Goal: Leave review/rating: Leave review/rating

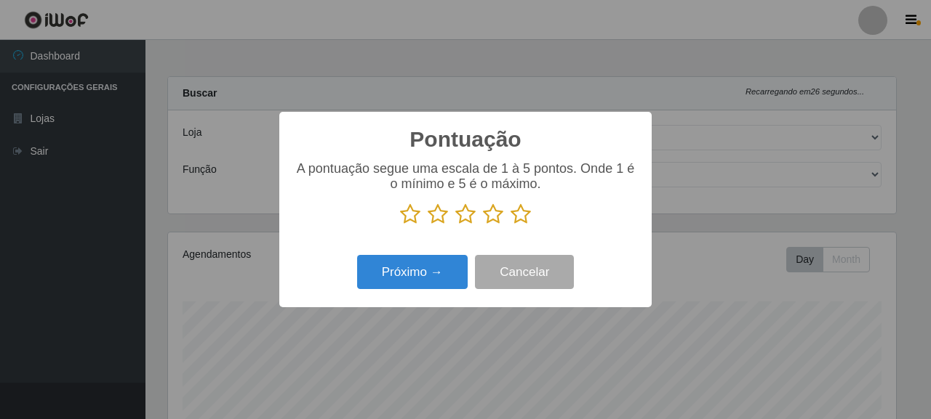
select select "496"
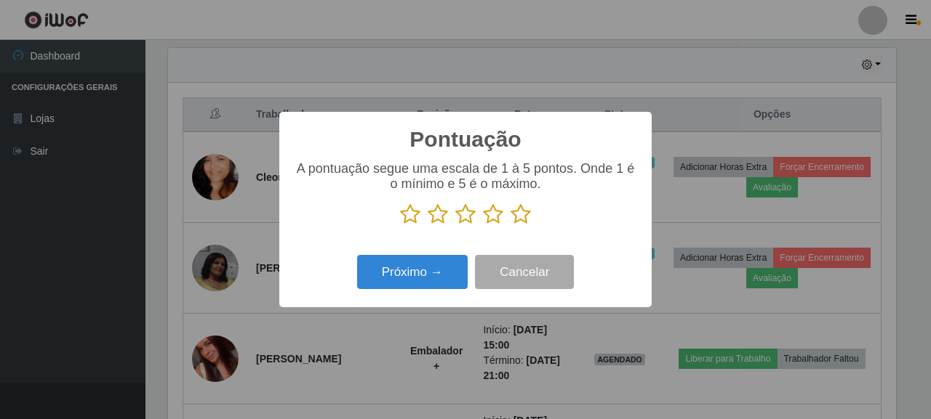
scroll to position [302, 728]
click at [515, 208] on icon at bounding box center [520, 215] width 20 height 22
click at [510, 225] on input "radio" at bounding box center [510, 225] width 0 height 0
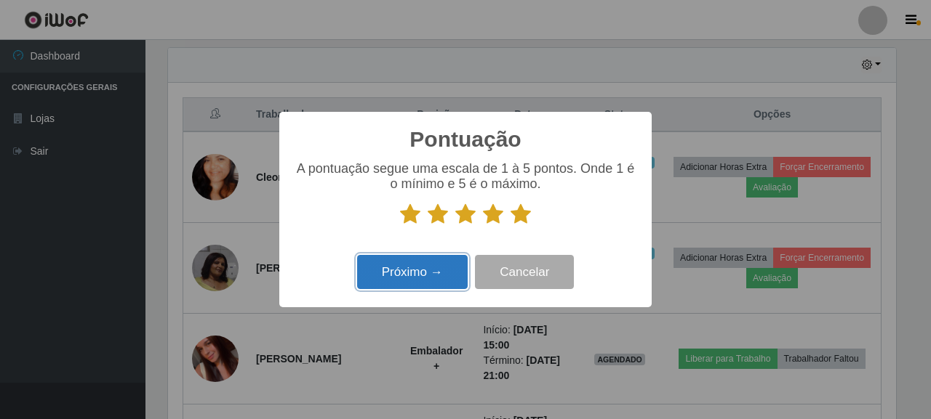
click at [438, 265] on button "Próximo →" at bounding box center [412, 272] width 110 height 34
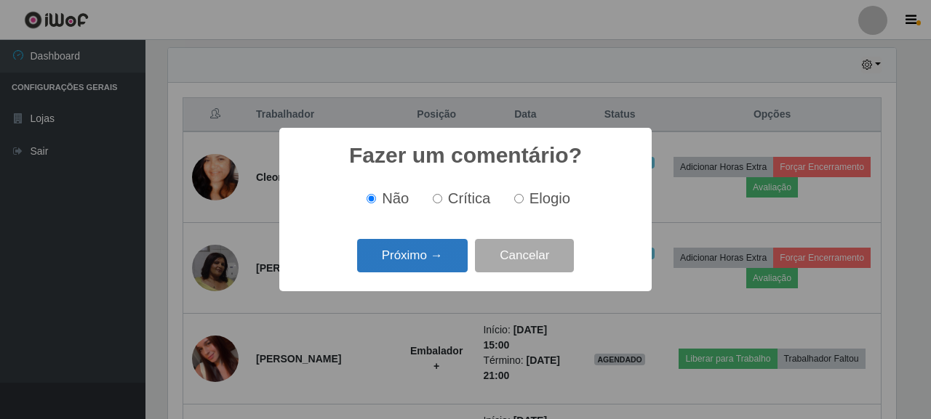
scroll to position [726672, 726246]
click at [425, 252] on button "Próximo →" at bounding box center [412, 256] width 110 height 34
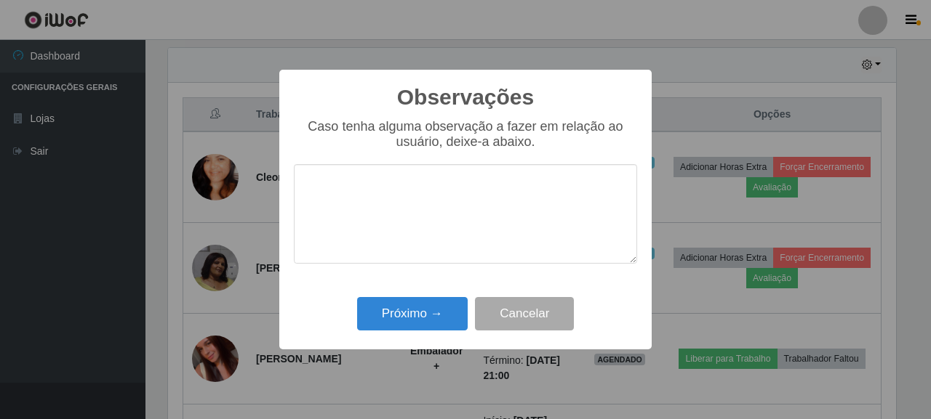
click at [421, 294] on div "Observações × Caso tenha alguma observação a fazer em relação ao usuário, deixe…" at bounding box center [465, 210] width 372 height 280
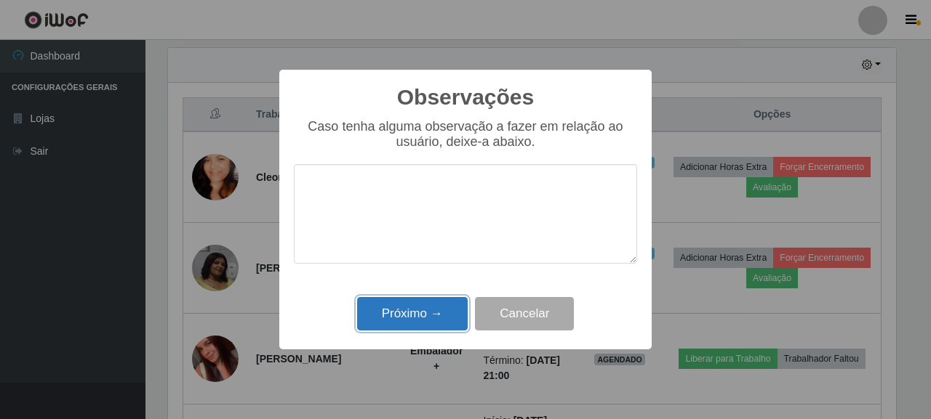
click at [423, 315] on button "Próximo →" at bounding box center [412, 314] width 110 height 34
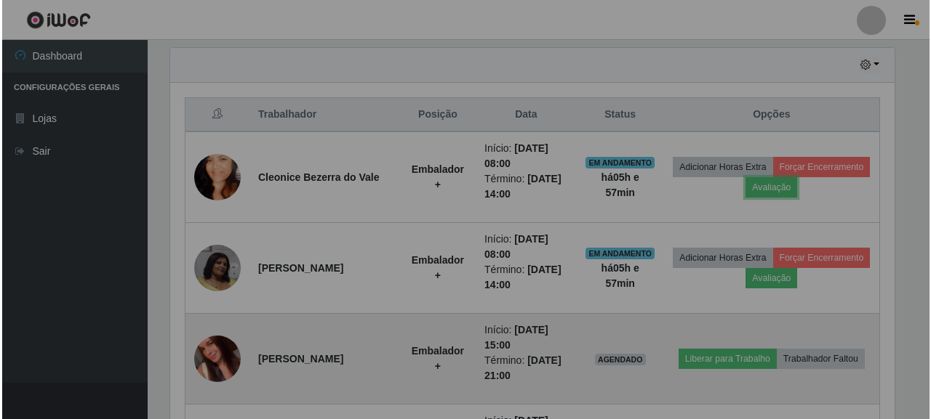
scroll to position [302, 736]
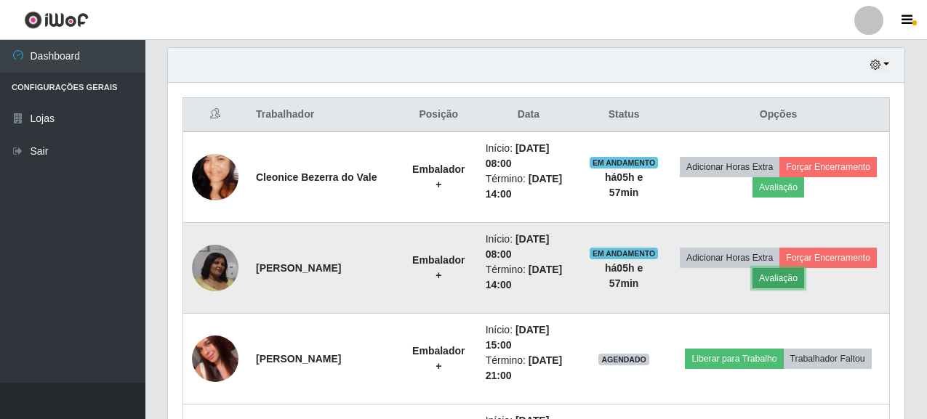
click at [755, 282] on button "Avaliação" at bounding box center [778, 278] width 52 height 20
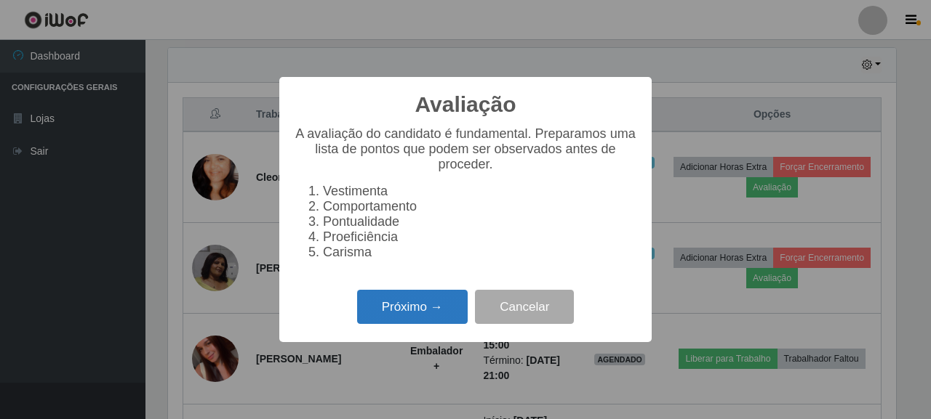
click at [433, 314] on button "Próximo →" at bounding box center [412, 307] width 110 height 34
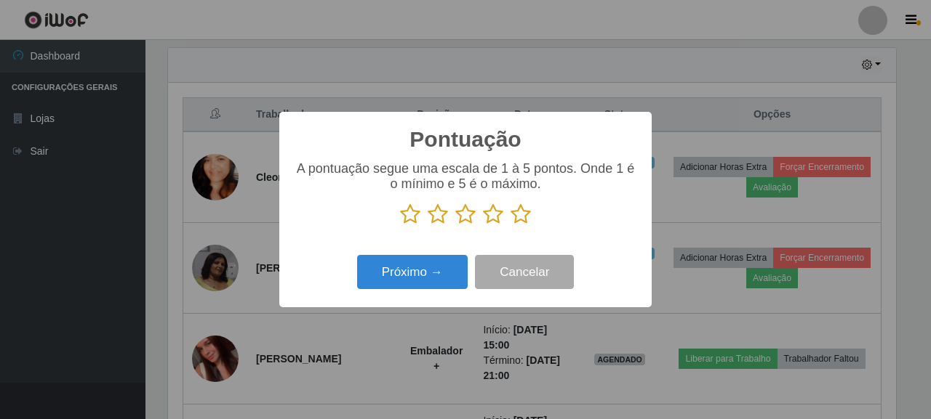
scroll to position [726672, 726246]
click at [525, 210] on icon at bounding box center [520, 215] width 20 height 22
click at [510, 225] on input "radio" at bounding box center [510, 225] width 0 height 0
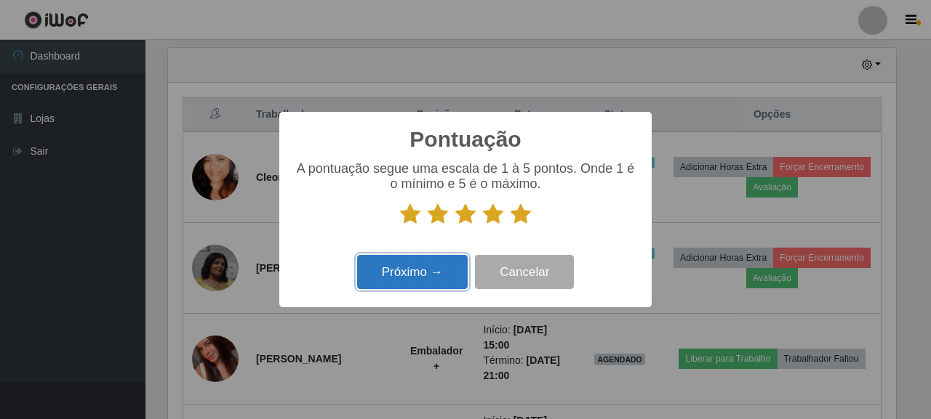
click at [454, 260] on button "Próximo →" at bounding box center [412, 272] width 110 height 34
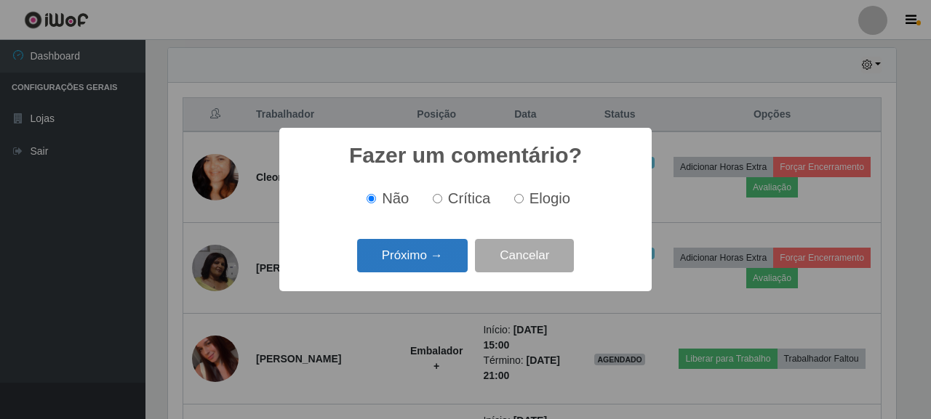
click at [409, 267] on button "Próximo →" at bounding box center [412, 256] width 110 height 34
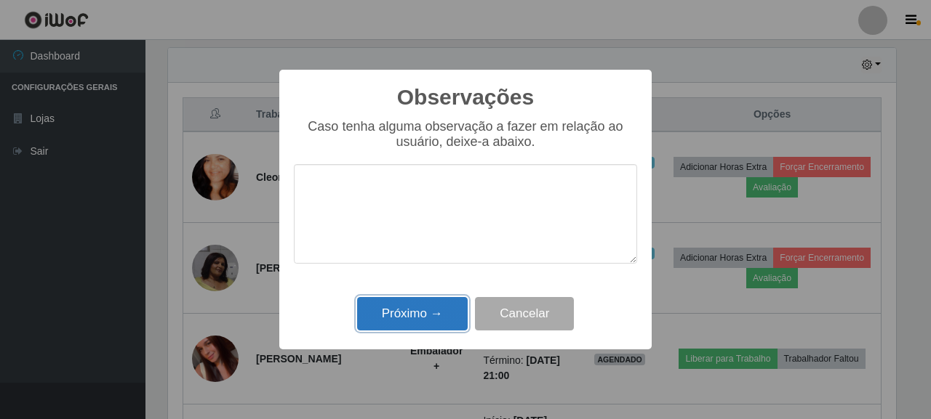
click at [410, 313] on button "Próximo →" at bounding box center [412, 314] width 110 height 34
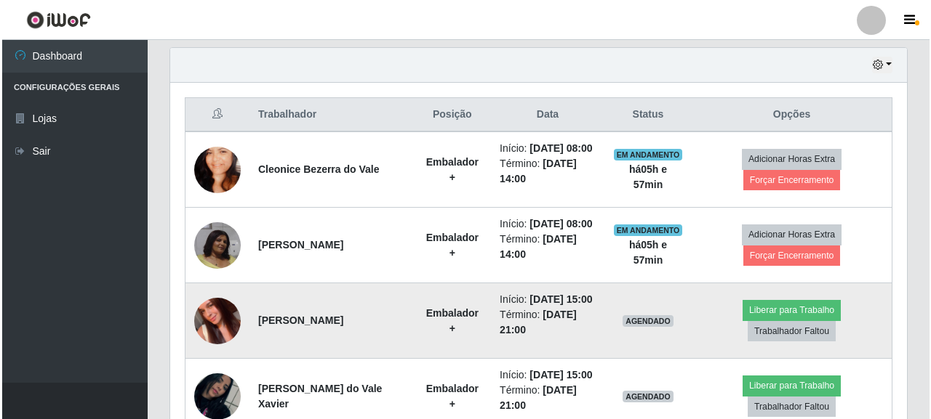
scroll to position [590, 0]
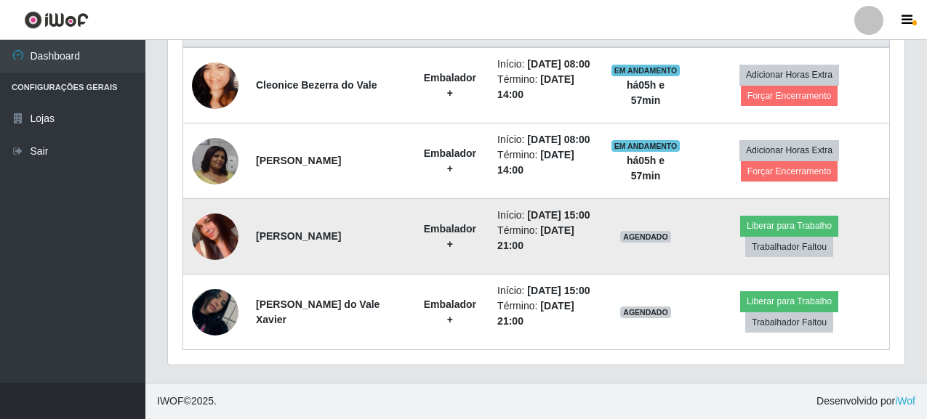
drag, startPoint x: 260, startPoint y: 234, endPoint x: 355, endPoint y: 238, distance: 95.3
click at [341, 238] on strong "[PERSON_NAME]" at bounding box center [298, 236] width 85 height 12
click at [260, 238] on strong "[PERSON_NAME]" at bounding box center [298, 236] width 85 height 12
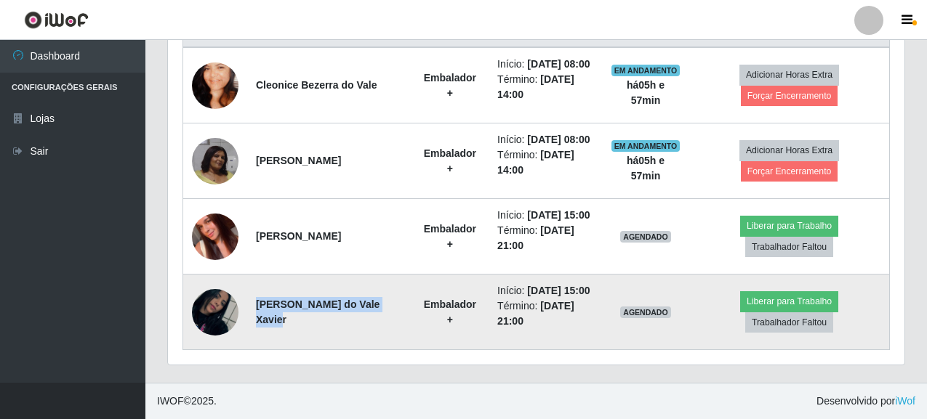
drag, startPoint x: 254, startPoint y: 305, endPoint x: 349, endPoint y: 317, distance: 95.3
click at [349, 317] on td "[PERSON_NAME] do Vale Xavier" at bounding box center [329, 313] width 164 height 76
copy strong "[PERSON_NAME] do Vale Xavier"
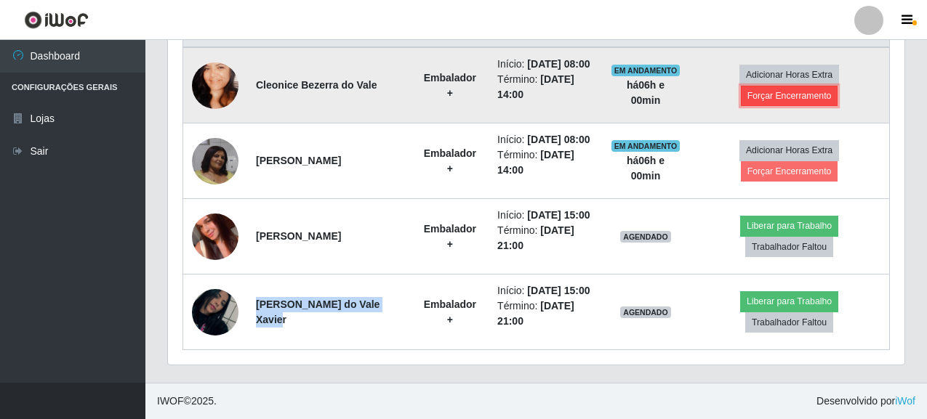
click at [811, 104] on button "Forçar Encerramento" at bounding box center [789, 96] width 97 height 20
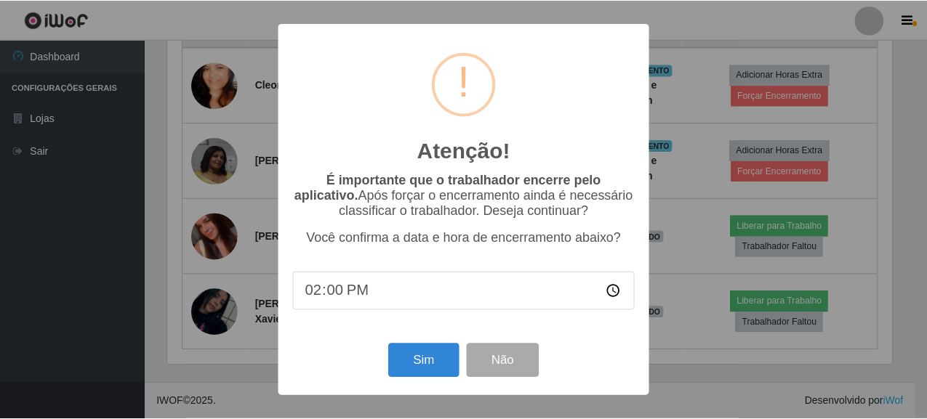
scroll to position [302, 728]
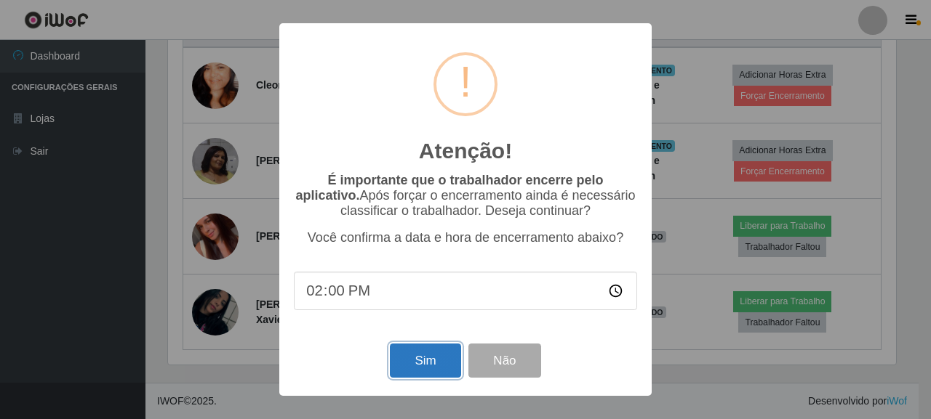
click at [431, 355] on button "Sim" at bounding box center [425, 361] width 71 height 34
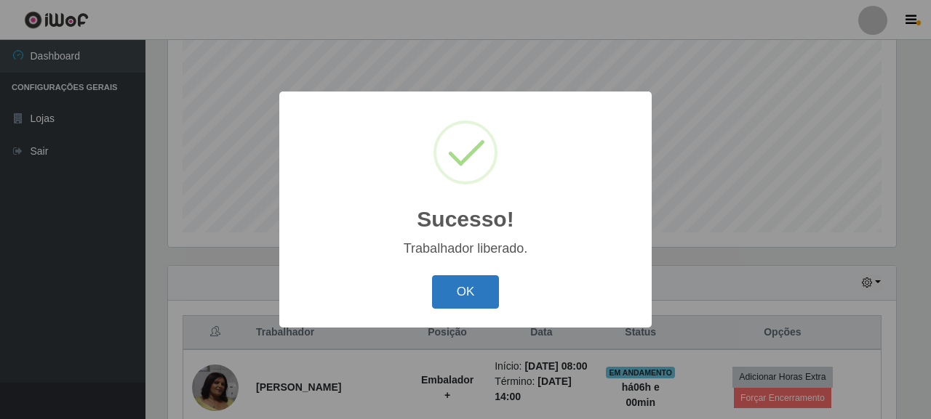
click at [474, 285] on button "OK" at bounding box center [466, 293] width 68 height 34
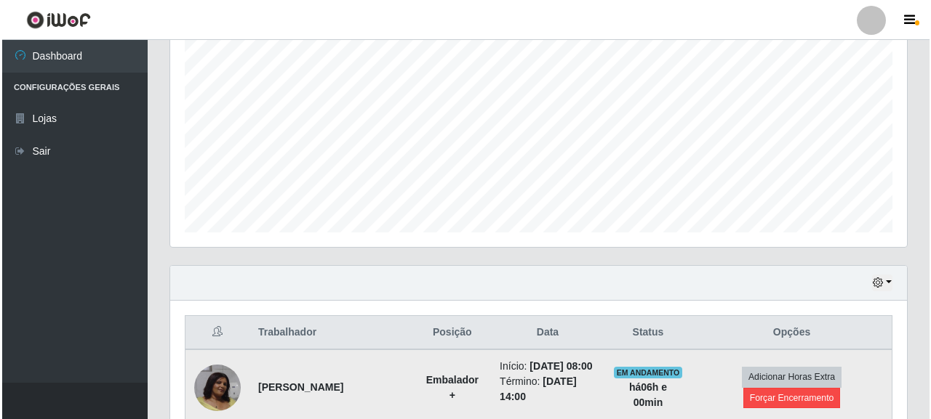
scroll to position [302, 736]
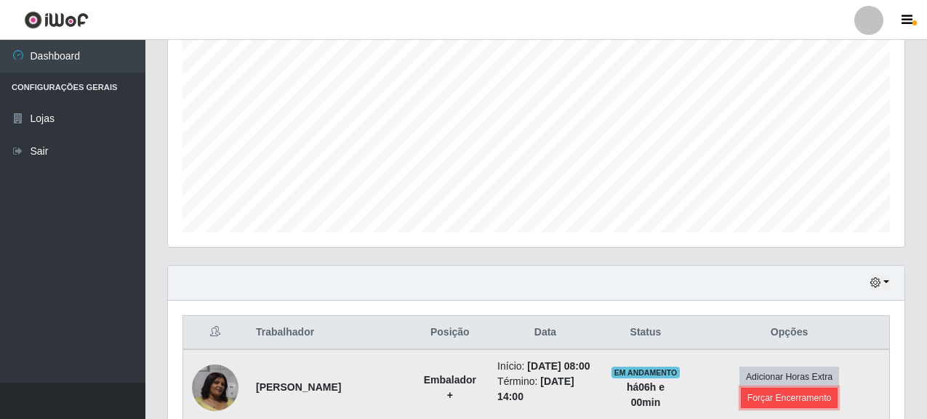
click at [811, 393] on button "Forçar Encerramento" at bounding box center [789, 398] width 97 height 20
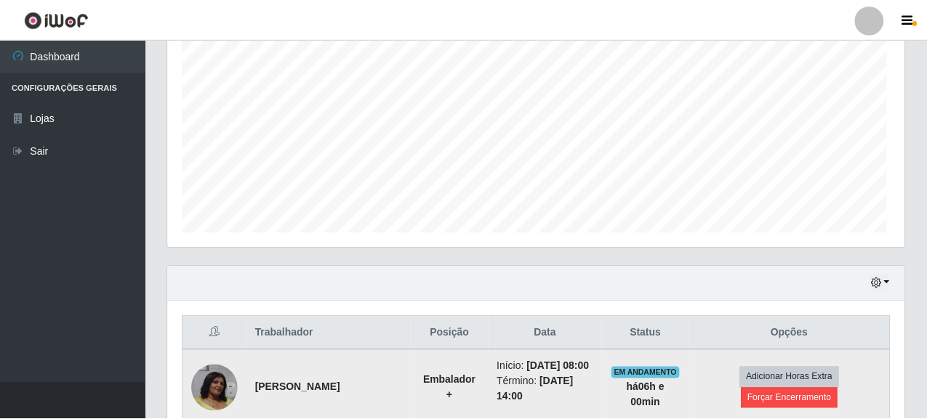
scroll to position [302, 728]
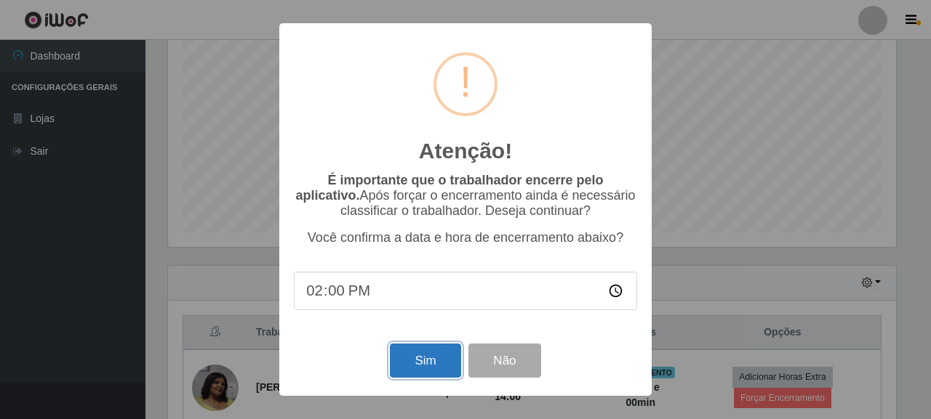
click at [431, 358] on button "Sim" at bounding box center [425, 361] width 71 height 34
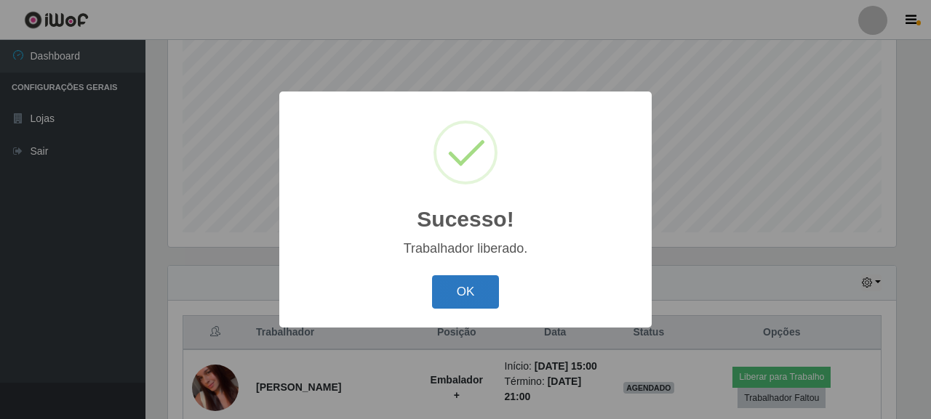
click at [465, 296] on button "OK" at bounding box center [466, 293] width 68 height 34
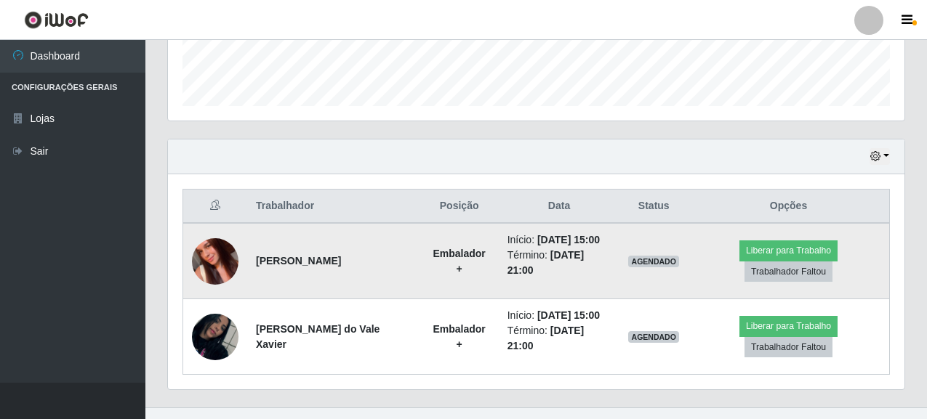
scroll to position [433, 0]
